Goal: Information Seeking & Learning: Learn about a topic

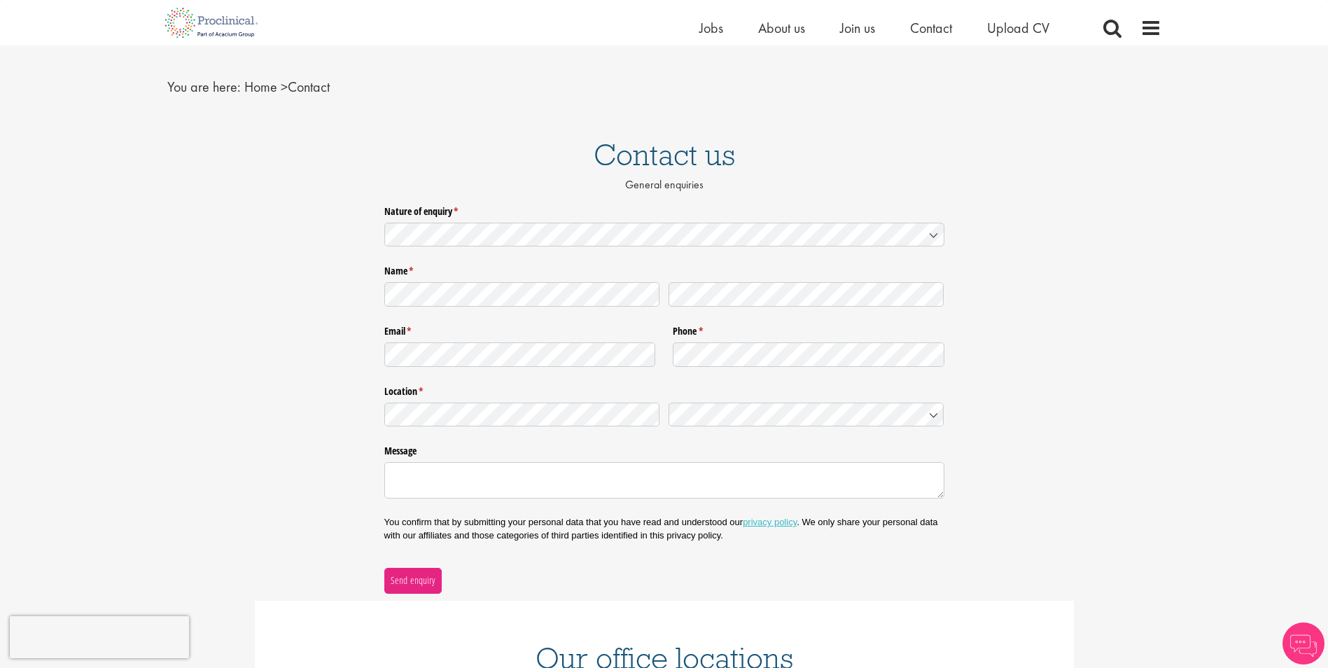
scroll to position [27, 0]
click at [1026, 32] on span "Upload CV" at bounding box center [1018, 28] width 62 height 18
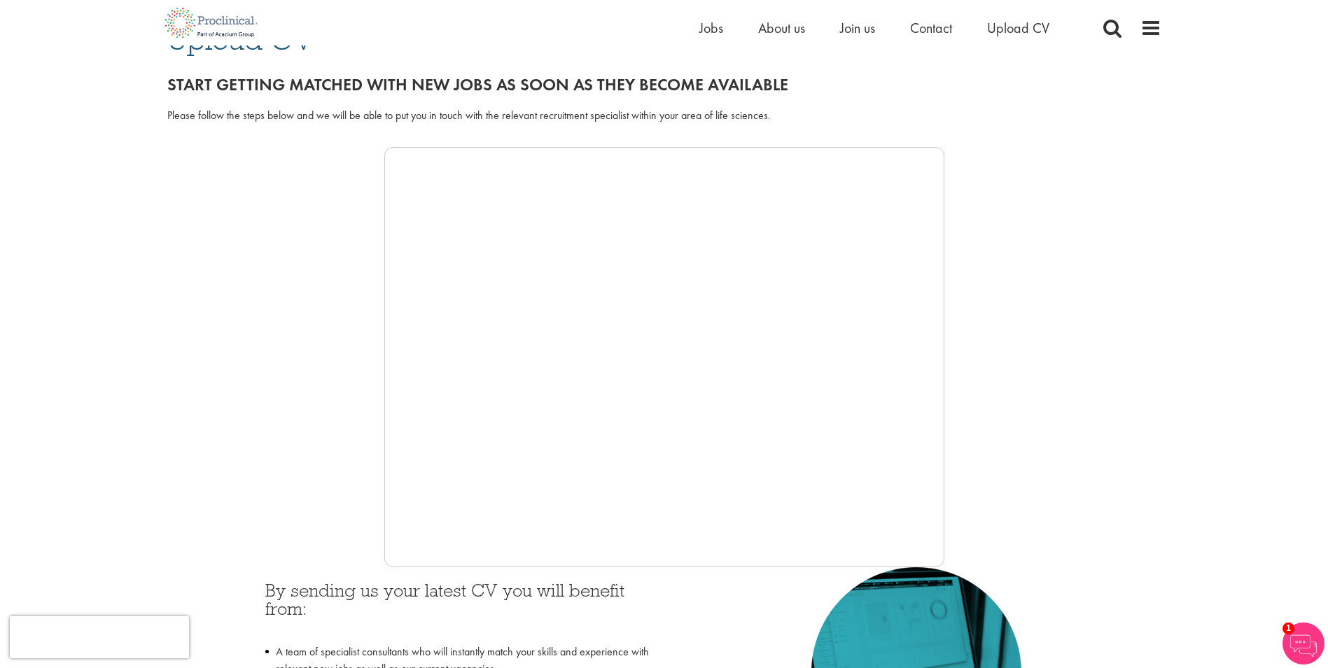
scroll to position [142, 0]
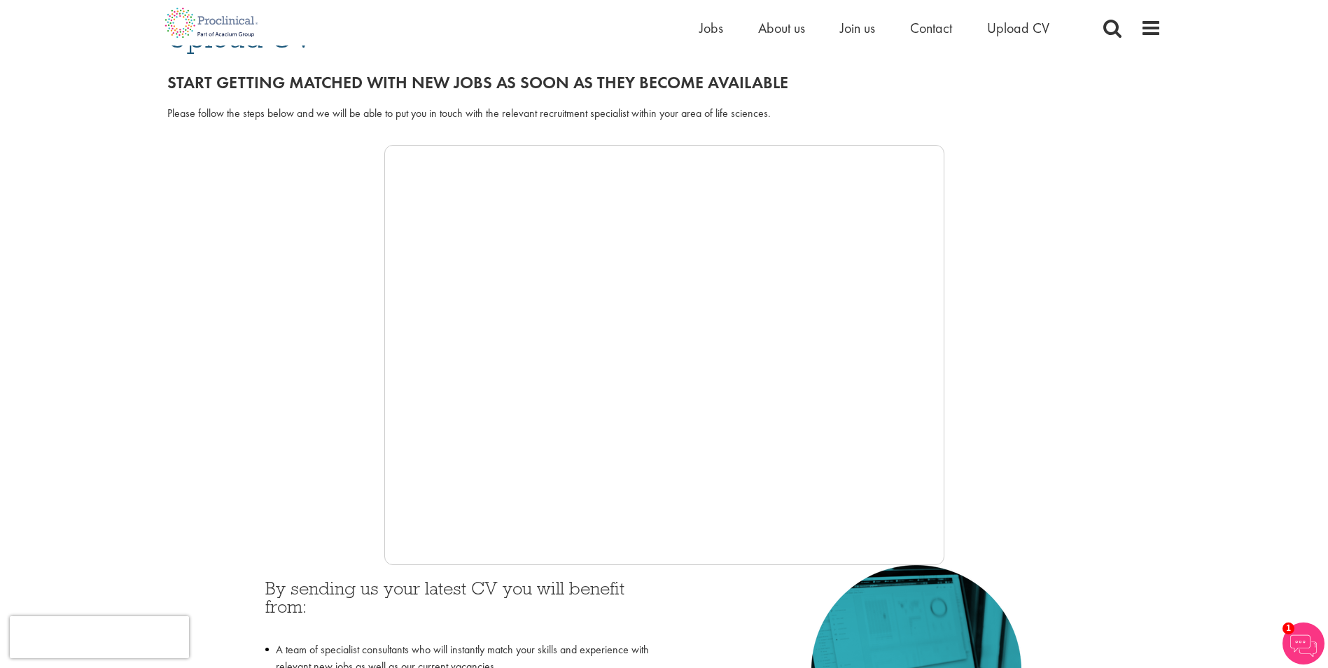
click at [309, 332] on div at bounding box center [664, 355] width 994 height 420
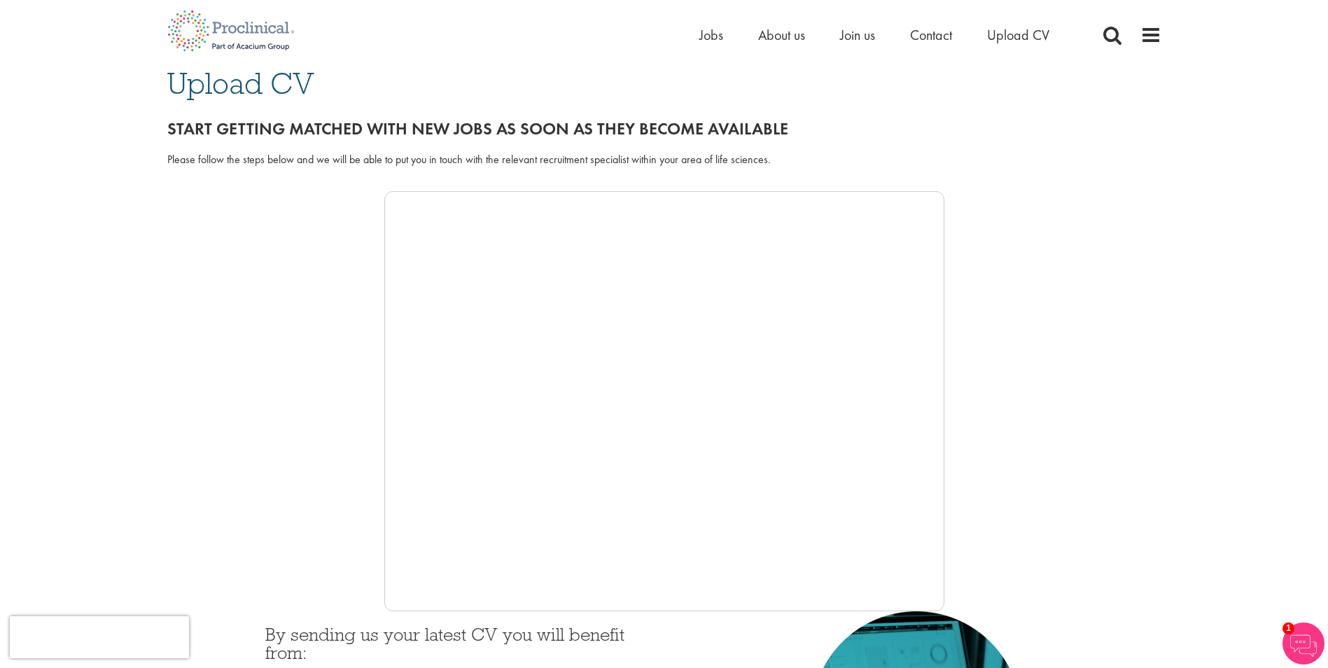
scroll to position [0, 0]
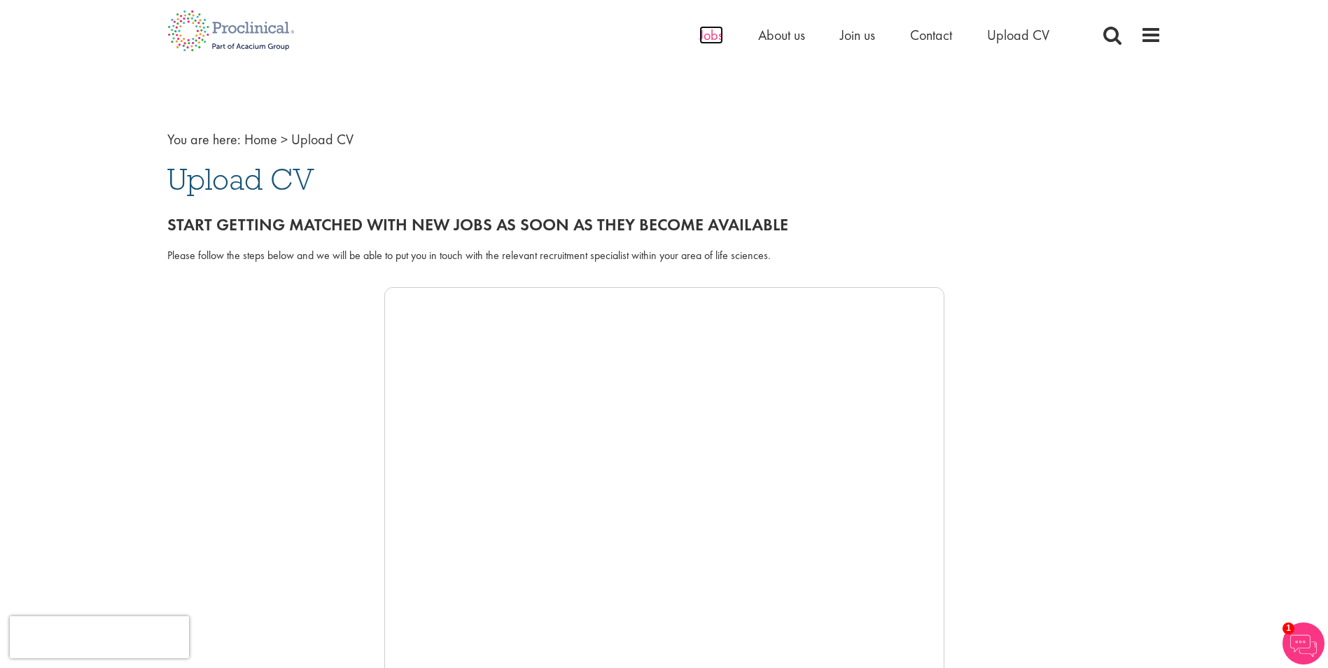
click at [716, 34] on span "Jobs" at bounding box center [712, 35] width 24 height 18
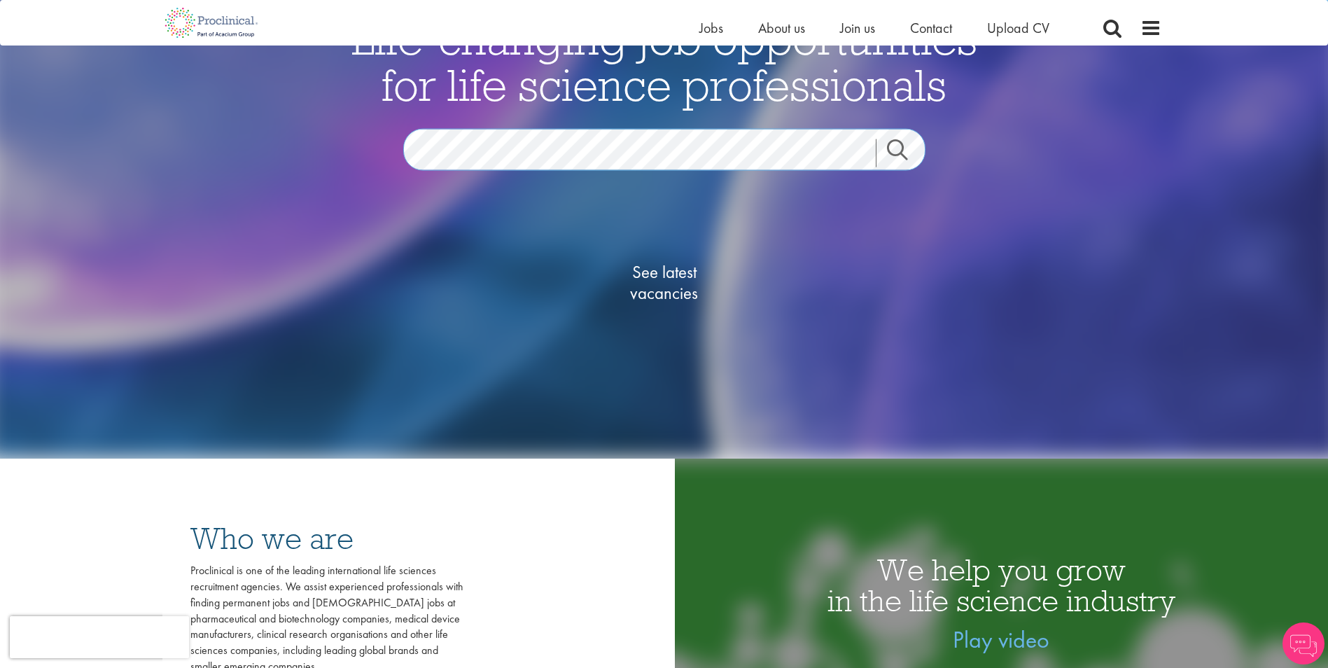
scroll to position [183, 0]
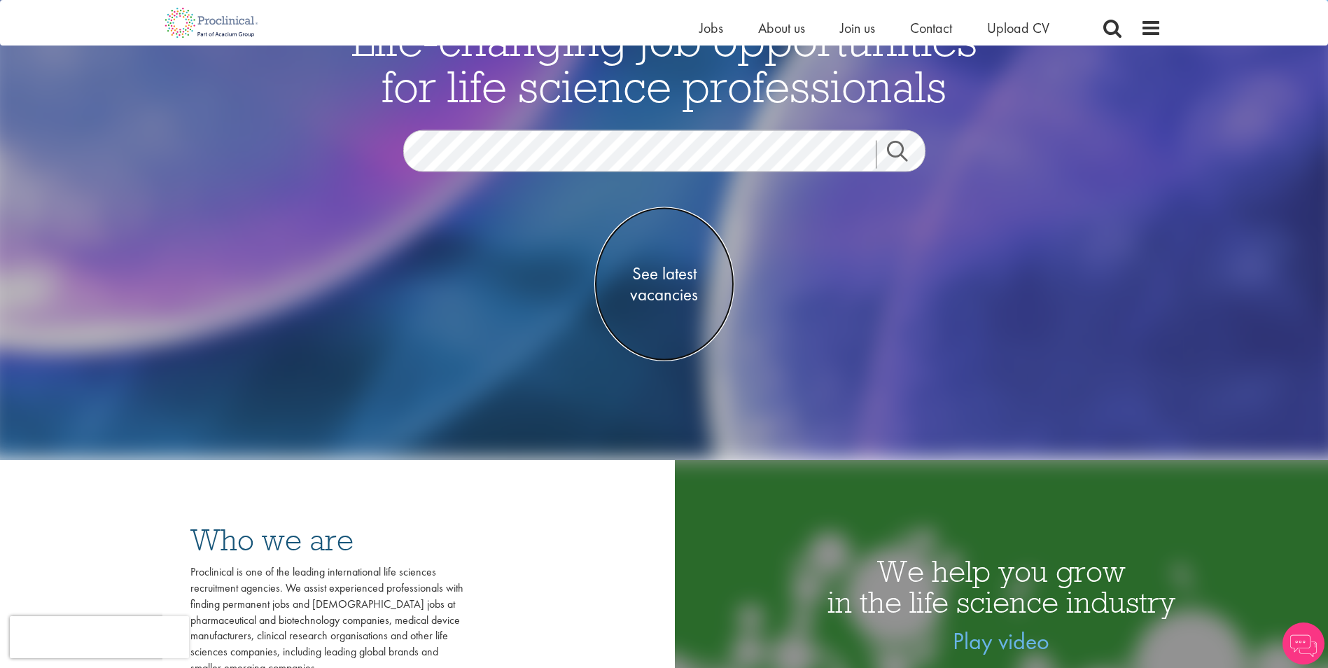
click at [666, 284] on span "See latest vacancies" at bounding box center [665, 284] width 140 height 42
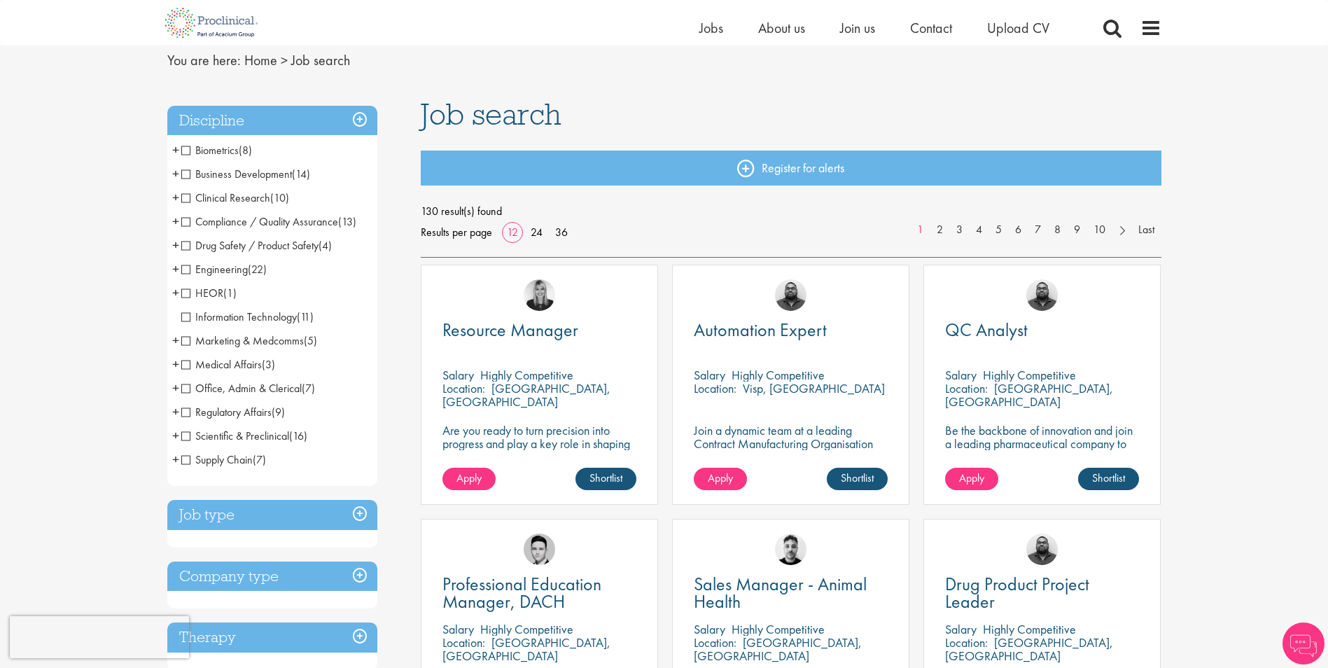
scroll to position [69, 0]
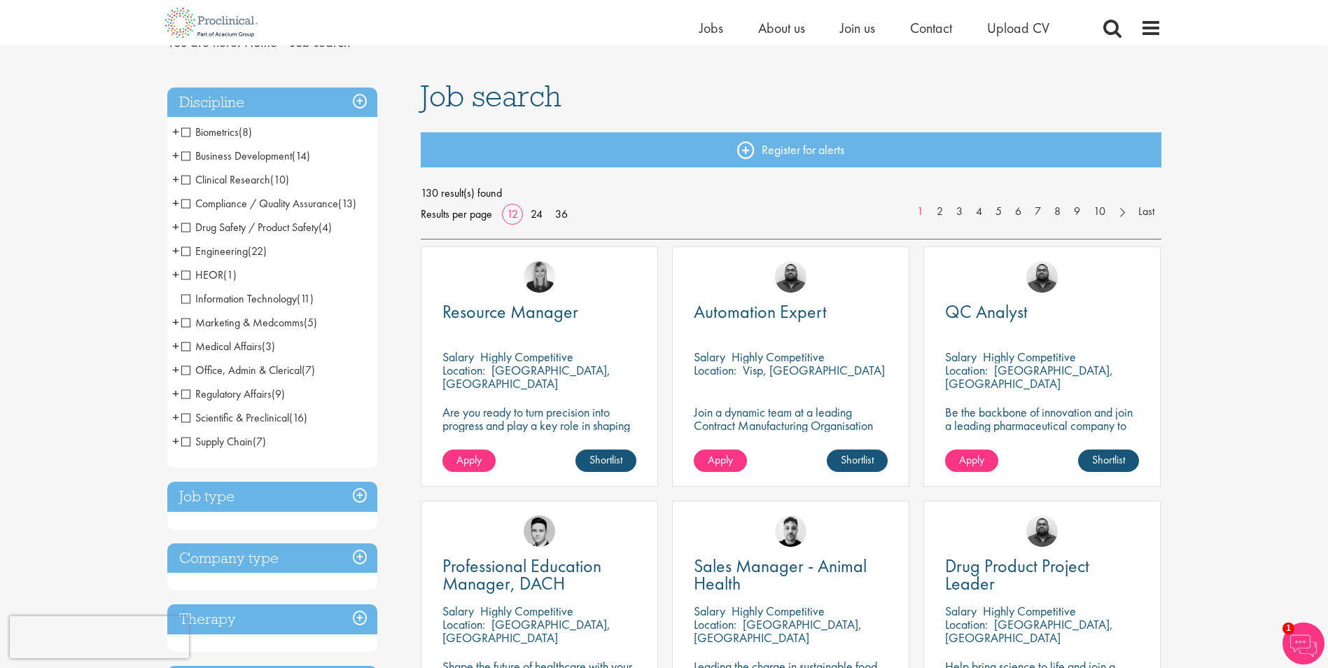
click at [184, 415] on span "Scientific & Preclinical" at bounding box center [235, 417] width 108 height 15
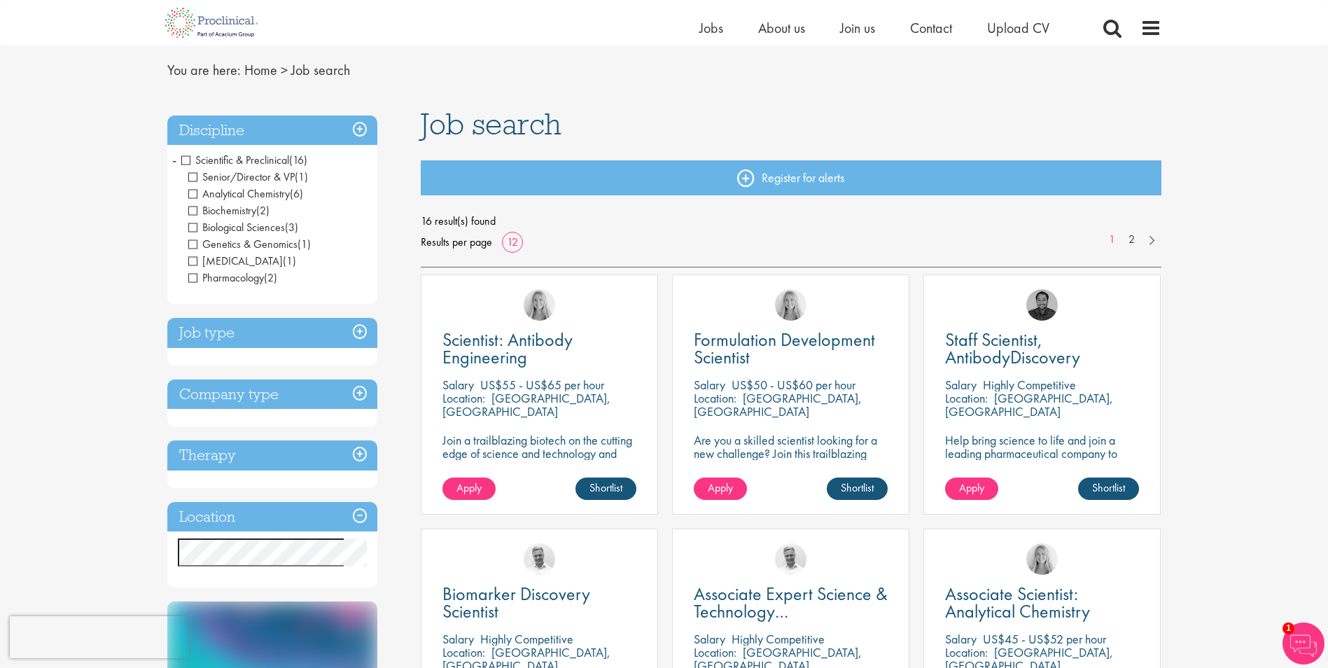
scroll to position [40, 0]
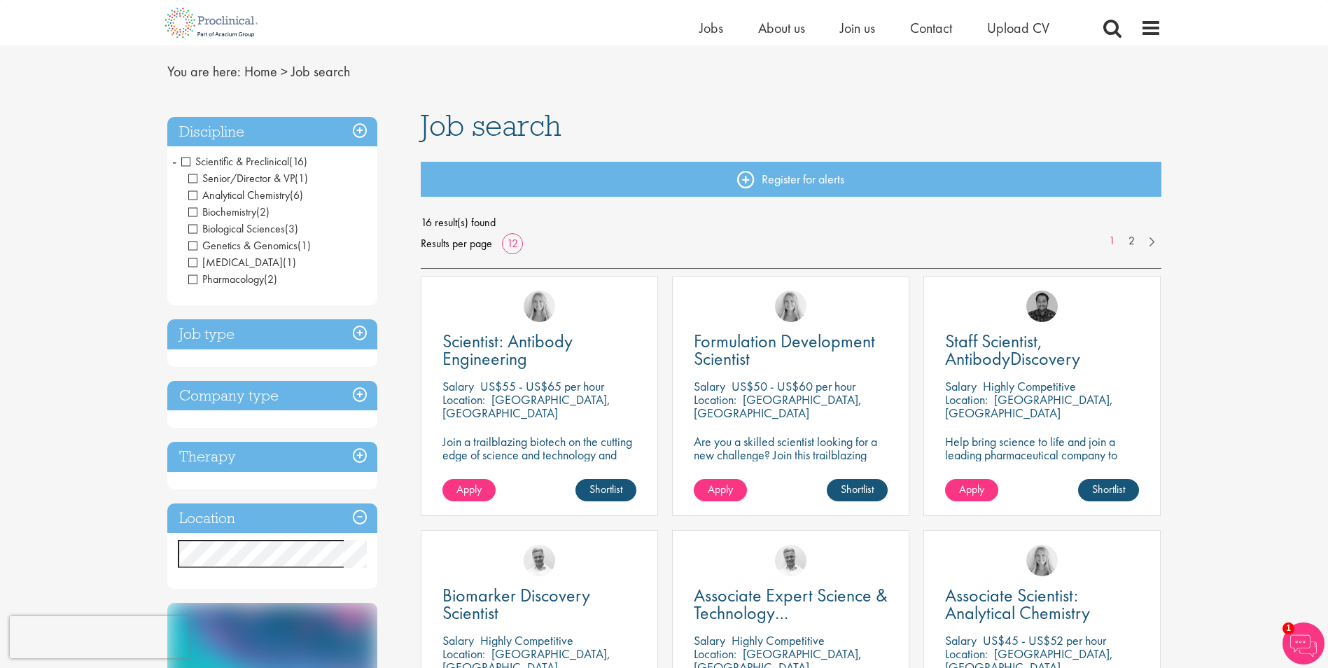
click at [187, 164] on span "Scientific & Preclinical" at bounding box center [235, 161] width 108 height 15
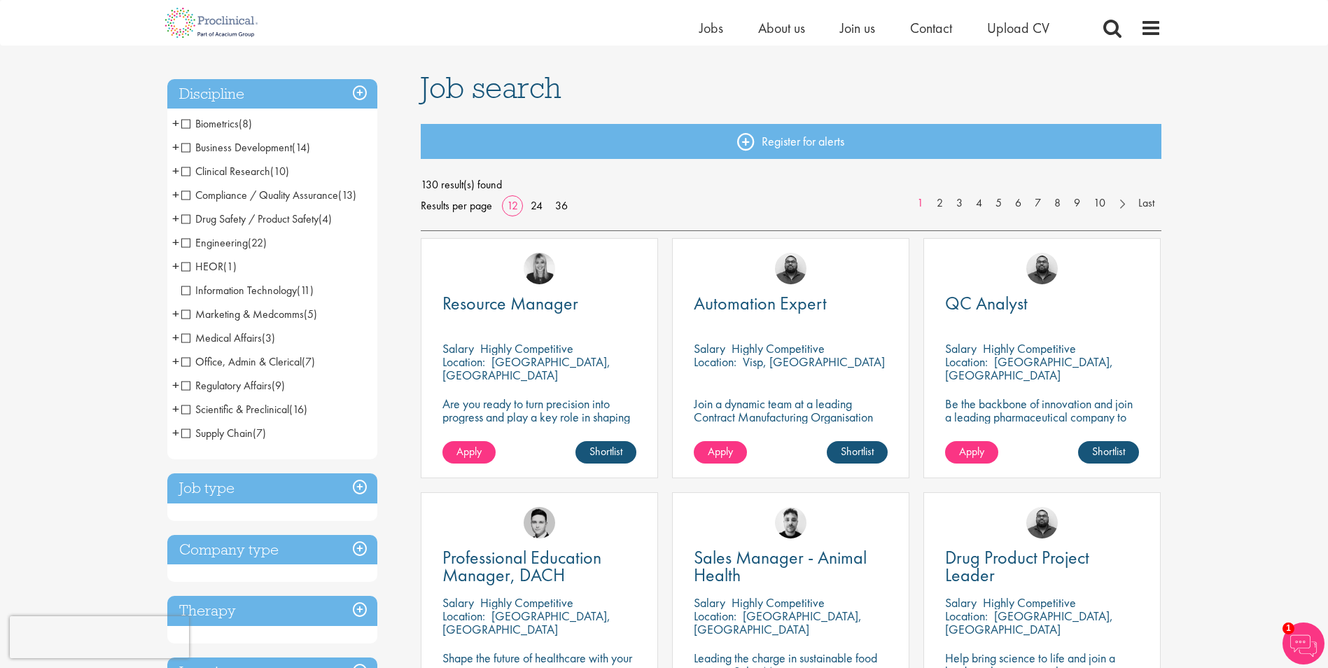
scroll to position [80, 0]
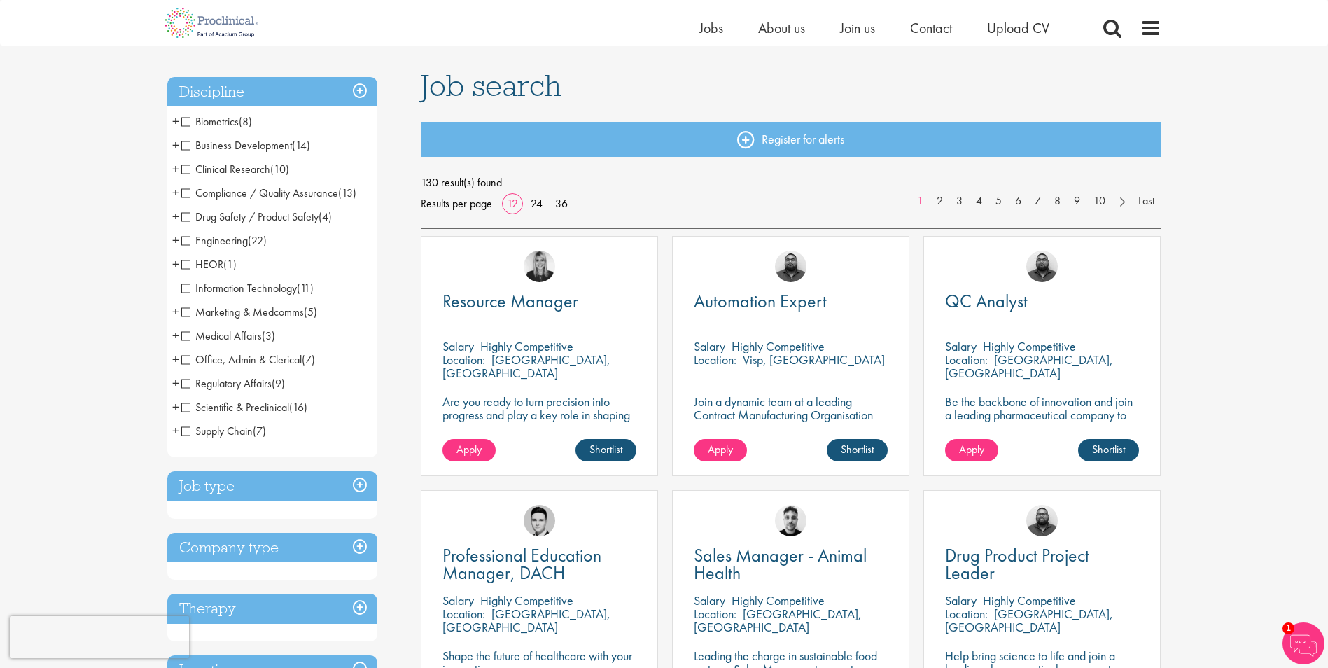
click at [209, 499] on h3 "Job type" at bounding box center [272, 486] width 210 height 30
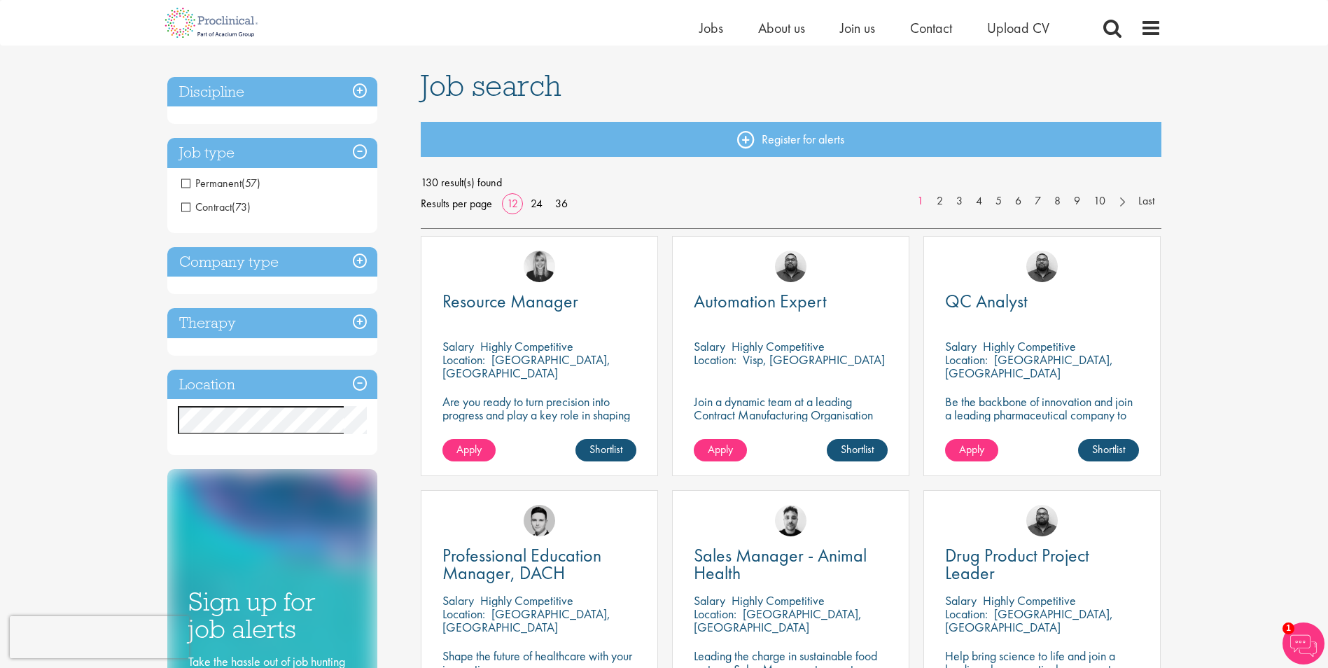
click at [204, 279] on div "Company type Pharmaceuticals (36) Medical Devices (4) Biotechnology (9) Contrac…" at bounding box center [272, 271] width 210 height 48
